Goal: Find specific page/section: Find specific page/section

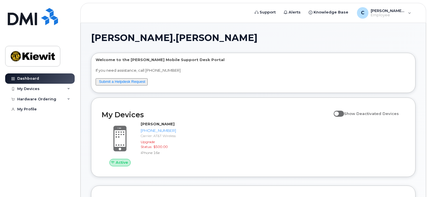
scroll to position [86, 0]
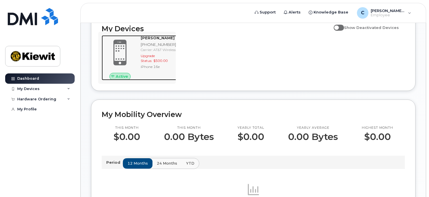
click at [136, 56] on div at bounding box center [120, 52] width 37 height 35
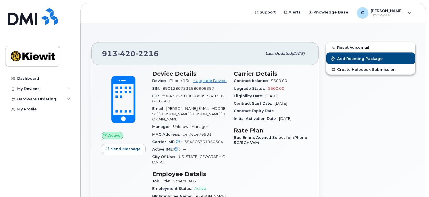
drag, startPoint x: 59, startPoint y: 185, endPoint x: 45, endPoint y: 178, distance: 15.8
click at [59, 185] on div "Dashboard My Devices Add Device [PHONE_NUMBER] ([PERSON_NAME]) Hardware Orderin…" at bounding box center [40, 131] width 71 height 115
